Goal: Task Accomplishment & Management: Manage account settings

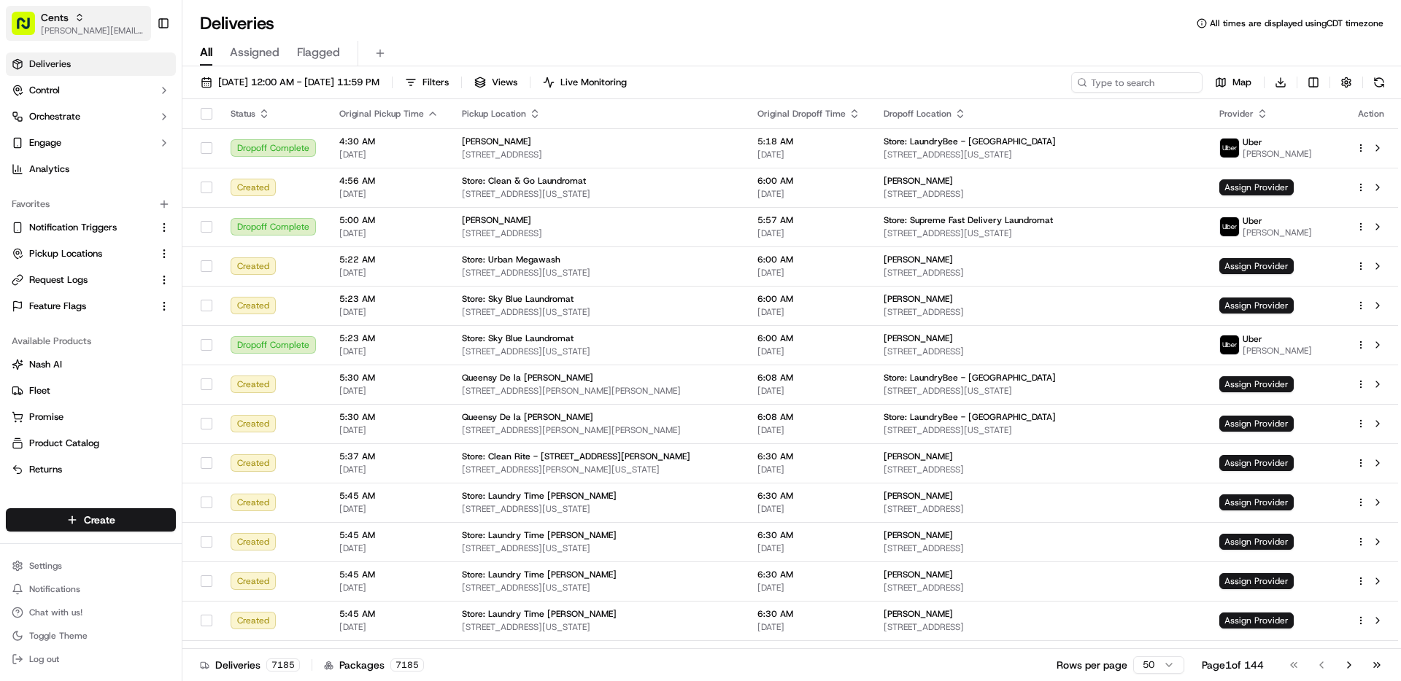
click at [76, 32] on span "[PERSON_NAME][EMAIL_ADDRESS][DOMAIN_NAME]" at bounding box center [93, 31] width 104 height 12
type input "morrisons"
click at [244, 78] on div "Morrisons" at bounding box center [264, 75] width 212 height 29
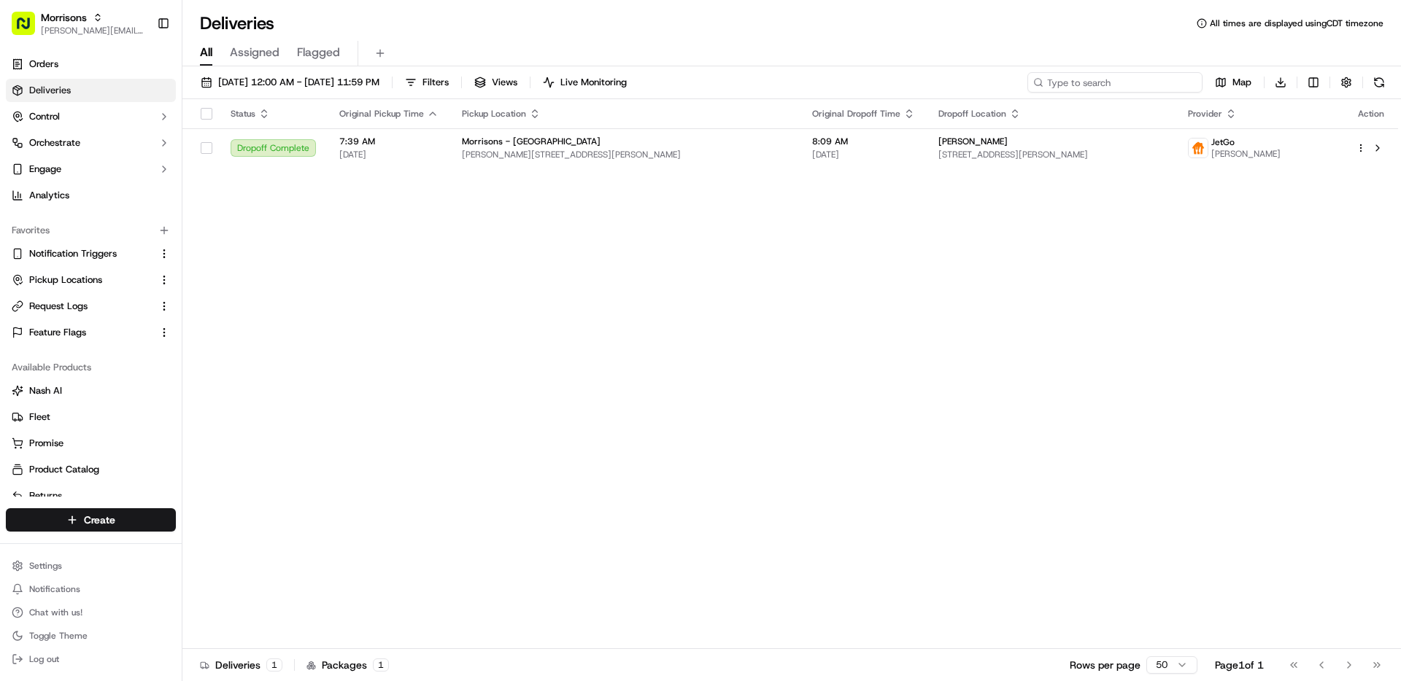
click at [1125, 87] on input at bounding box center [1114, 82] width 175 height 20
click at [299, 88] on span "09/16/2025 12:00 AM - 09/16/2025 11:59 PM" at bounding box center [298, 82] width 161 height 13
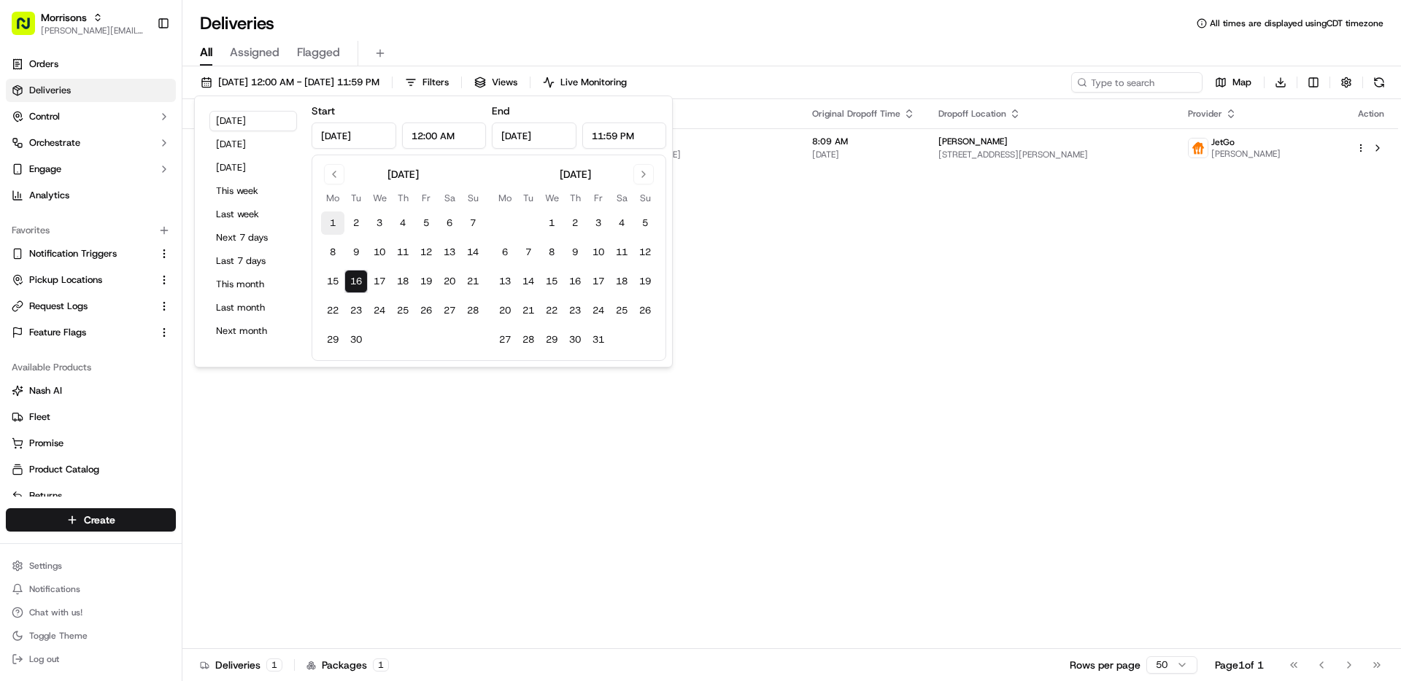
click at [332, 231] on button "1" at bounding box center [332, 223] width 23 height 23
type input "Sep 1, 2025"
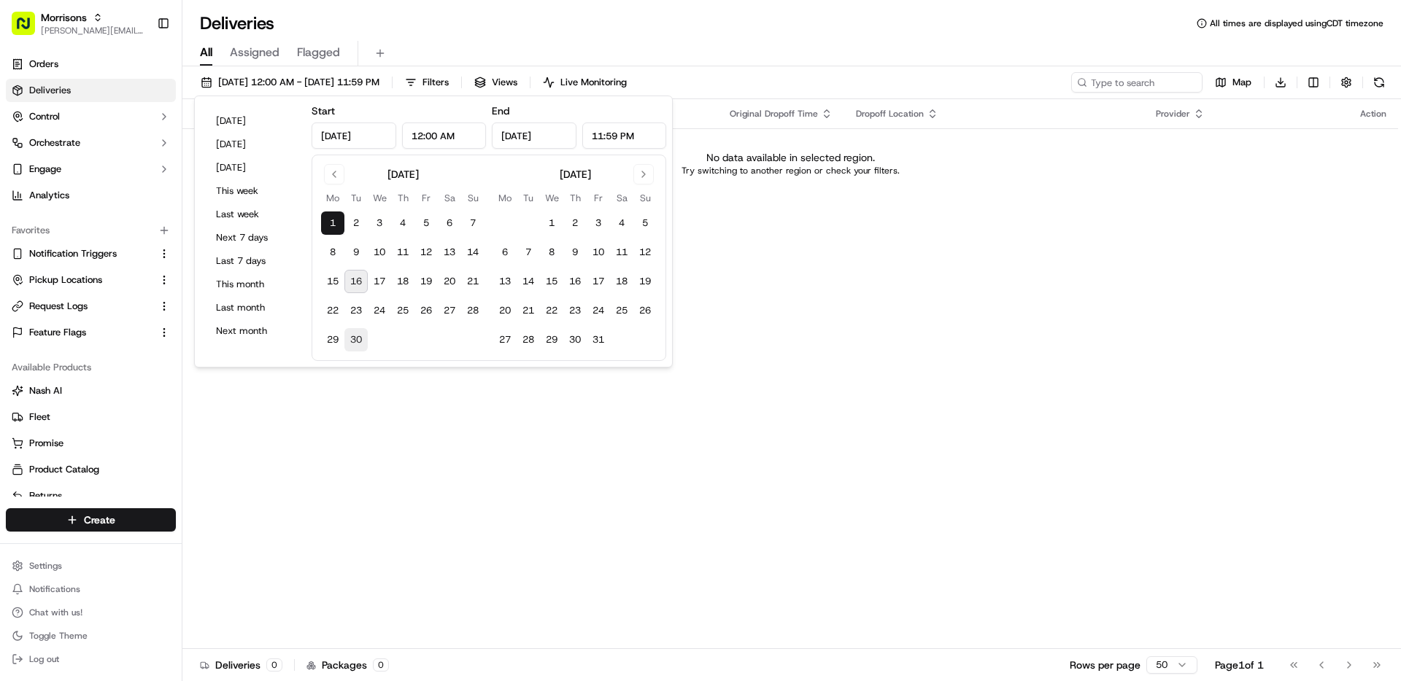
click at [354, 334] on button "30" at bounding box center [355, 339] width 23 height 23
type input "Sep 30, 2025"
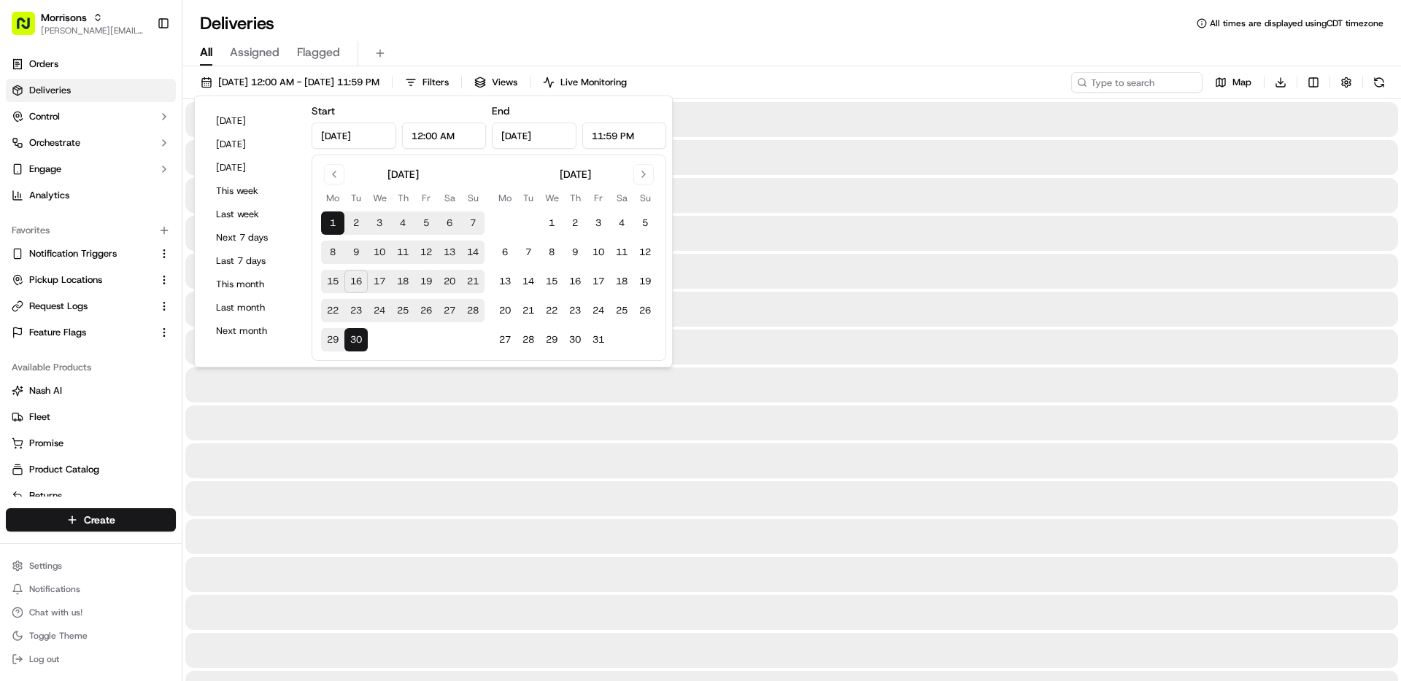
click at [787, 48] on div "All Assigned Flagged" at bounding box center [791, 54] width 1218 height 26
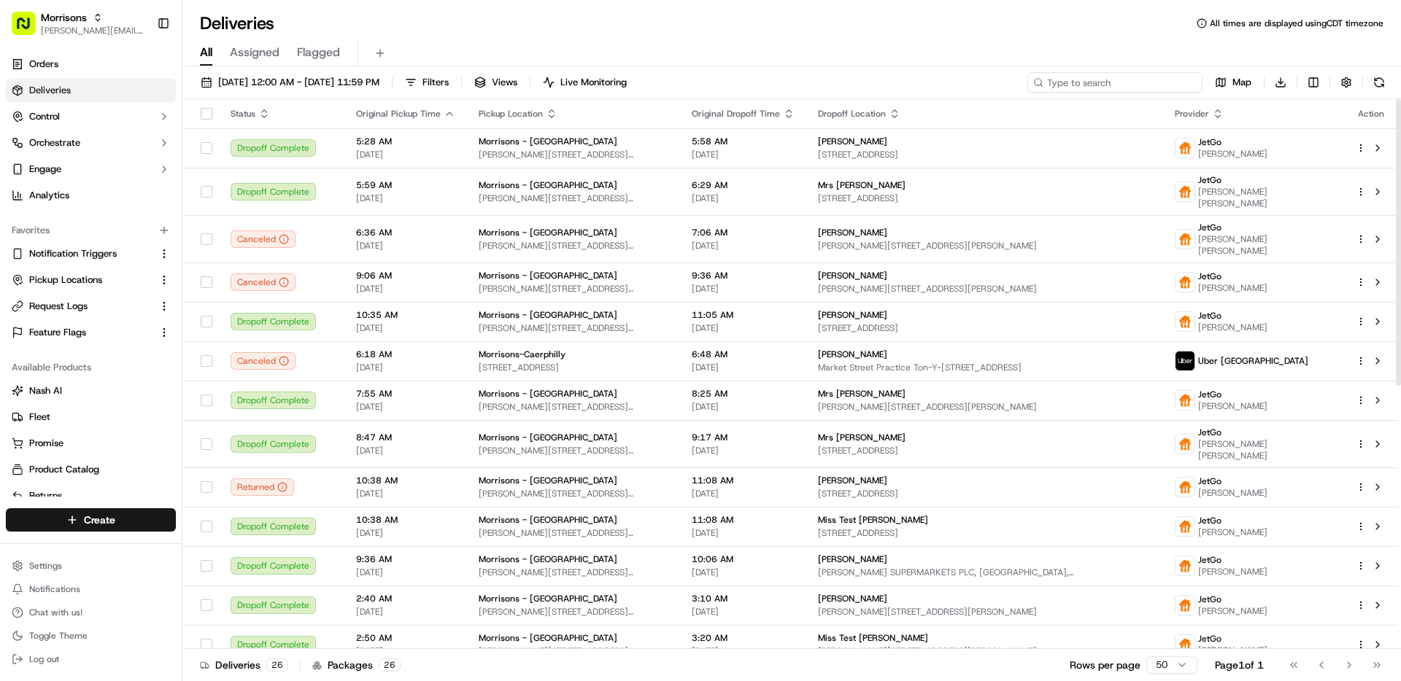
click at [1126, 82] on input at bounding box center [1114, 82] width 175 height 20
paste input "1898697714532"
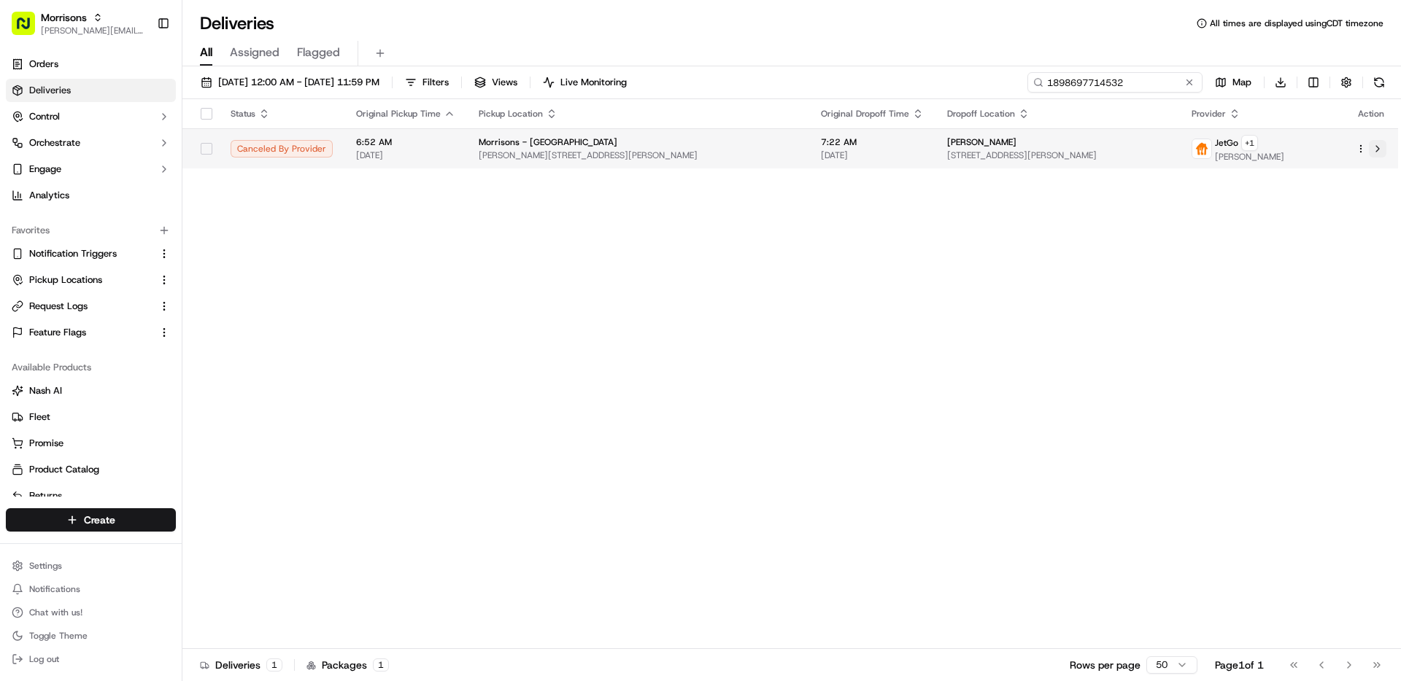
type input "1898697714532"
click at [1376, 145] on button at bounding box center [1378, 149] width 18 height 18
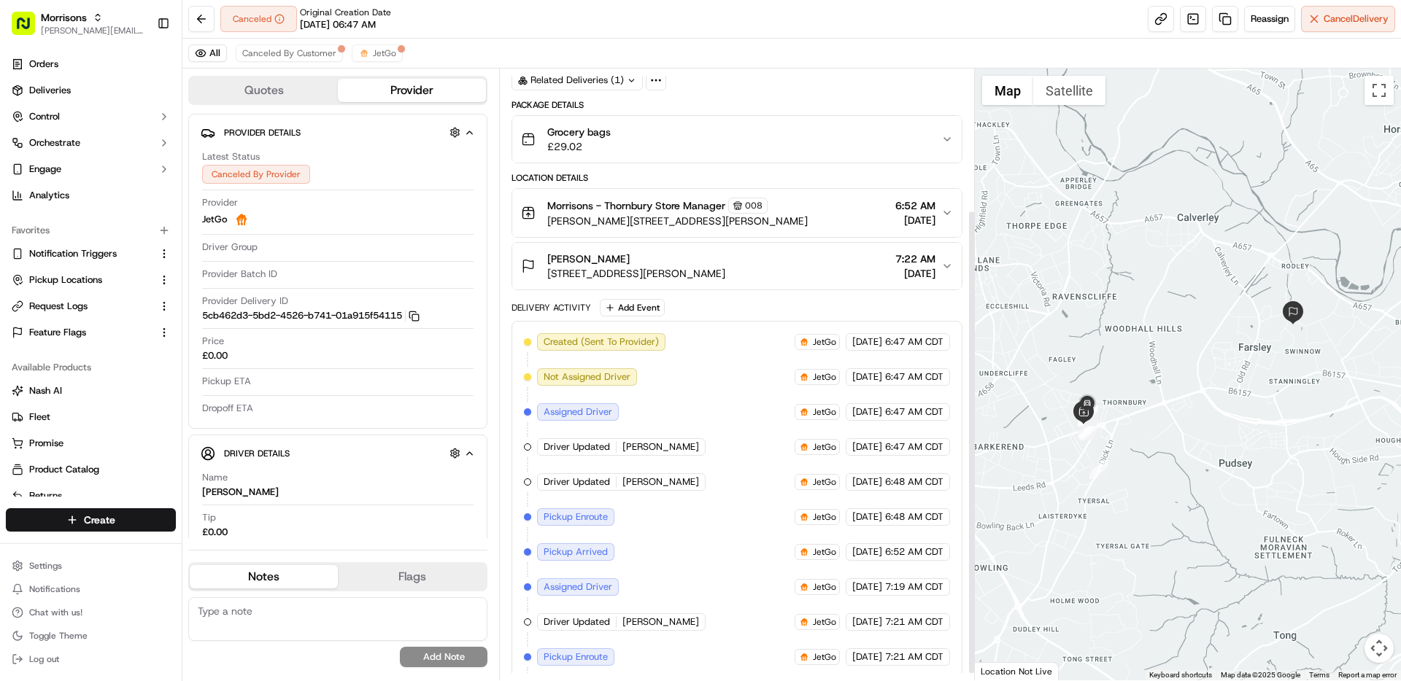
scroll to position [195, 0]
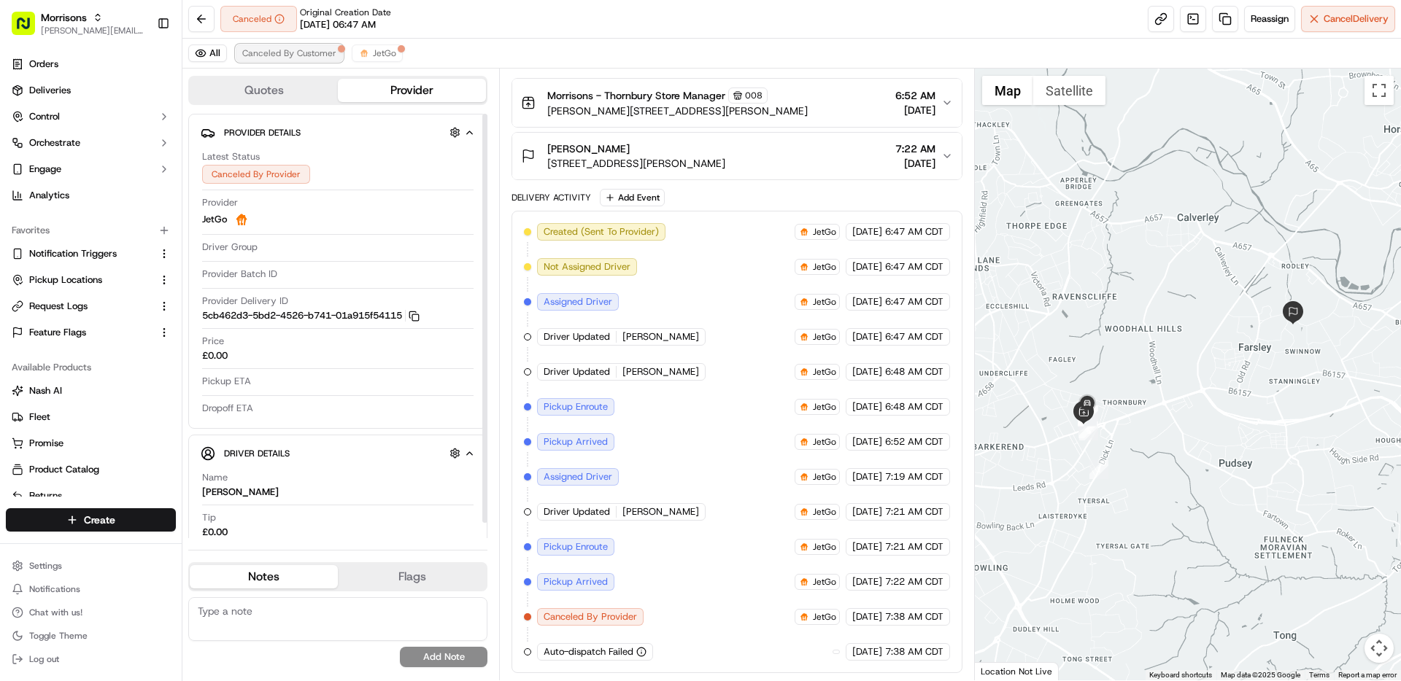
click at [322, 58] on span "Canceled By Customer" at bounding box center [289, 53] width 94 height 12
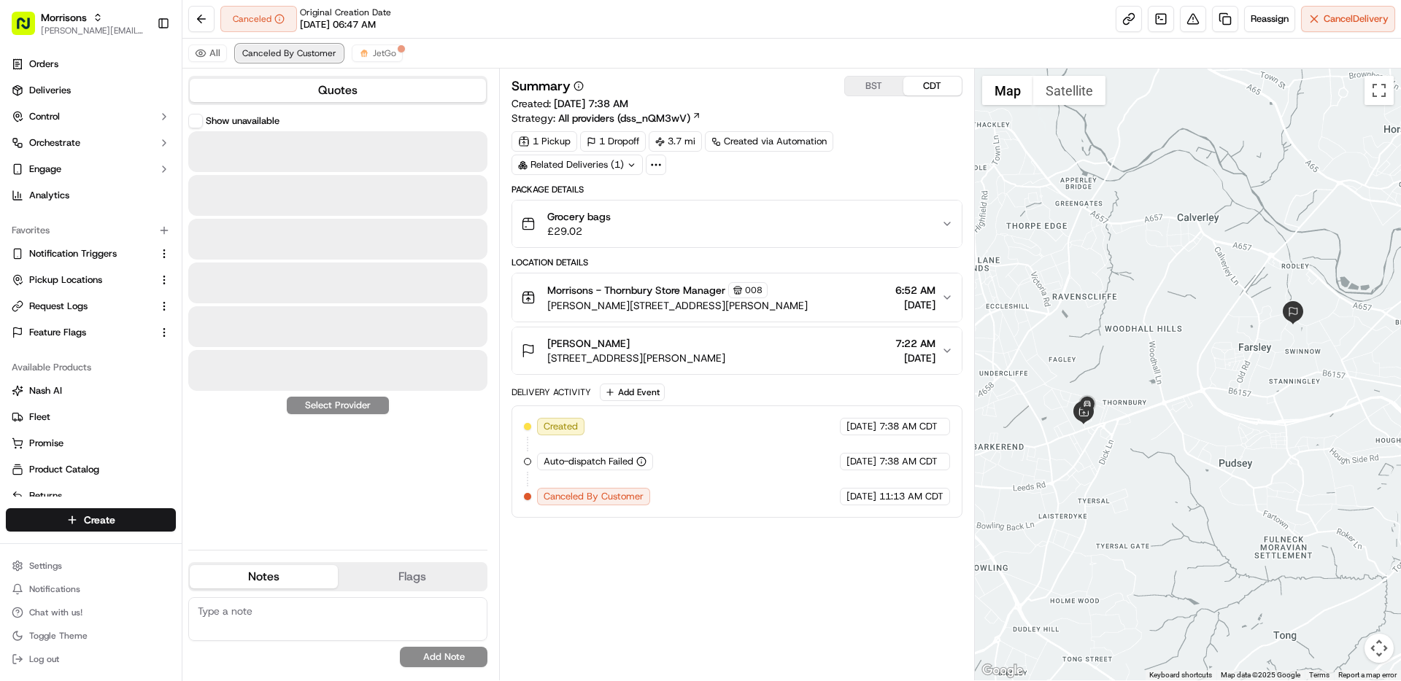
scroll to position [0, 0]
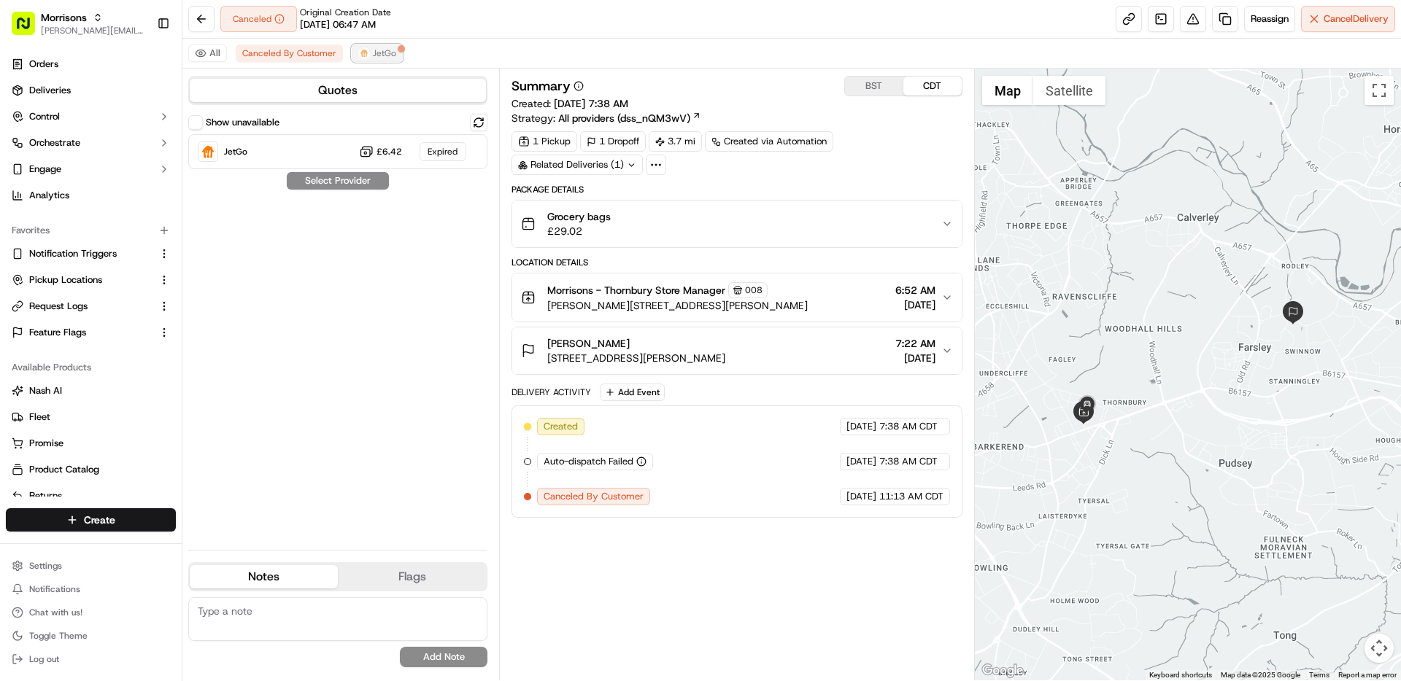
click at [379, 55] on span "JetGo" at bounding box center [384, 53] width 23 height 12
